Goal: Task Accomplishment & Management: Use online tool/utility

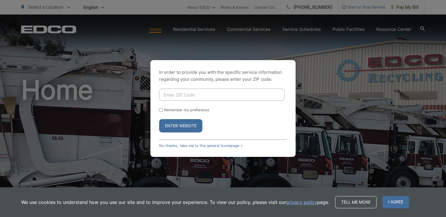
click at [159, 107] on form "Remember my preference Enter Website" at bounding box center [223, 111] width 128 height 44
click at [159, 109] on div "In order to provide you with the specific service information regarding your co…" at bounding box center [222, 108] width 145 height 97
click at [160, 110] on input "Remember my preference" at bounding box center [161, 110] width 4 height 4
checkbox input "true"
click at [173, 148] on link "No thanks, take me to the general homepage >" at bounding box center [201, 146] width 84 height 4
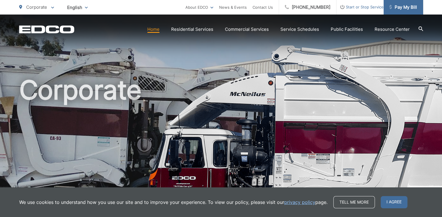
click at [403, 11] on link "Pay My Bill" at bounding box center [403, 7] width 40 height 15
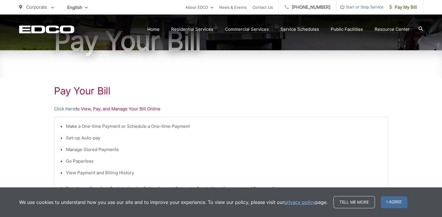
scroll to position [87, 0]
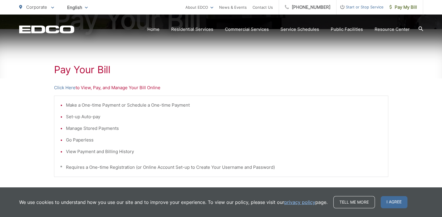
click at [75, 84] on p "Click Here to View, Pay, and Manage Your Bill Online" at bounding box center [221, 87] width 334 height 7
click at [71, 87] on link "Click Here" at bounding box center [64, 87] width 21 height 7
